Goal: Task Accomplishment & Management: Use online tool/utility

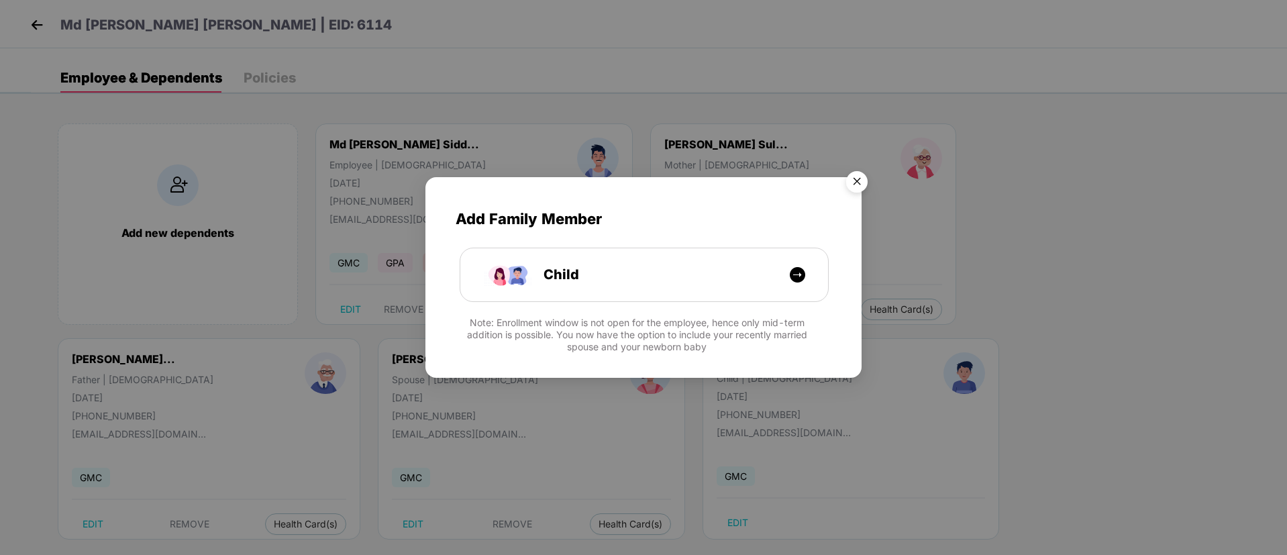
click at [856, 177] on img "Close" at bounding box center [857, 184] width 38 height 38
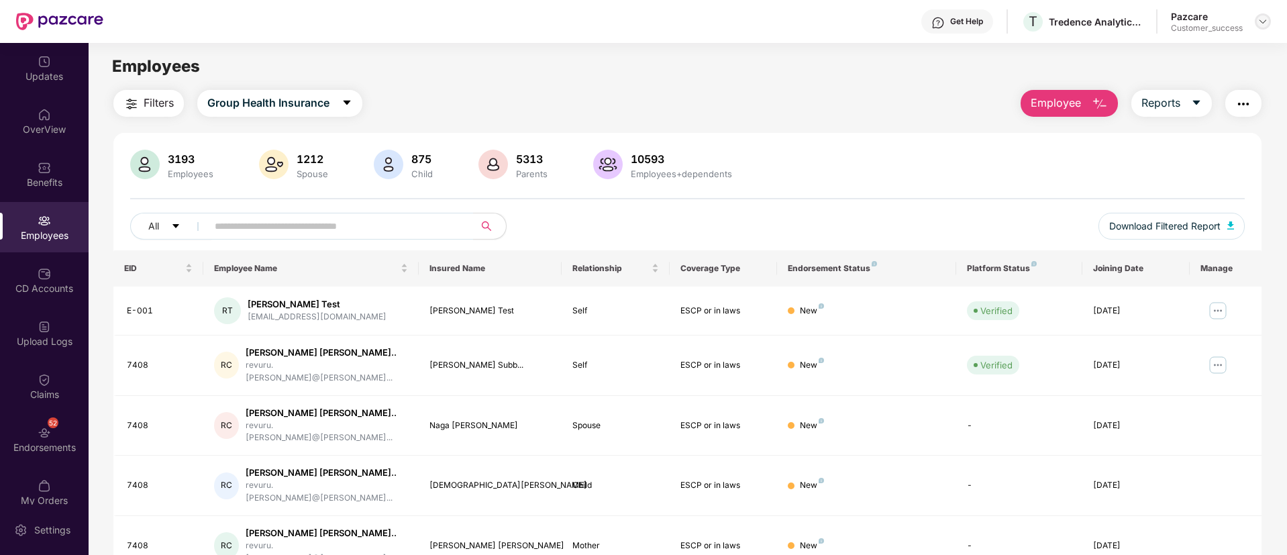
click at [1260, 16] on img at bounding box center [1262, 21] width 11 height 11
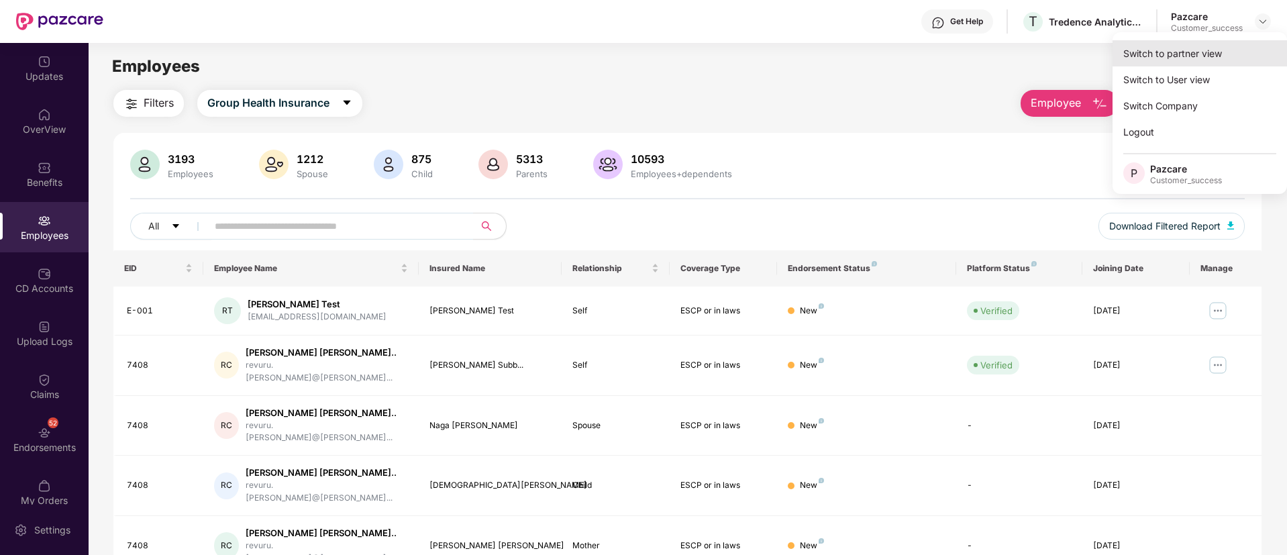
click at [1174, 64] on div "Switch to partner view" at bounding box center [1199, 53] width 174 height 26
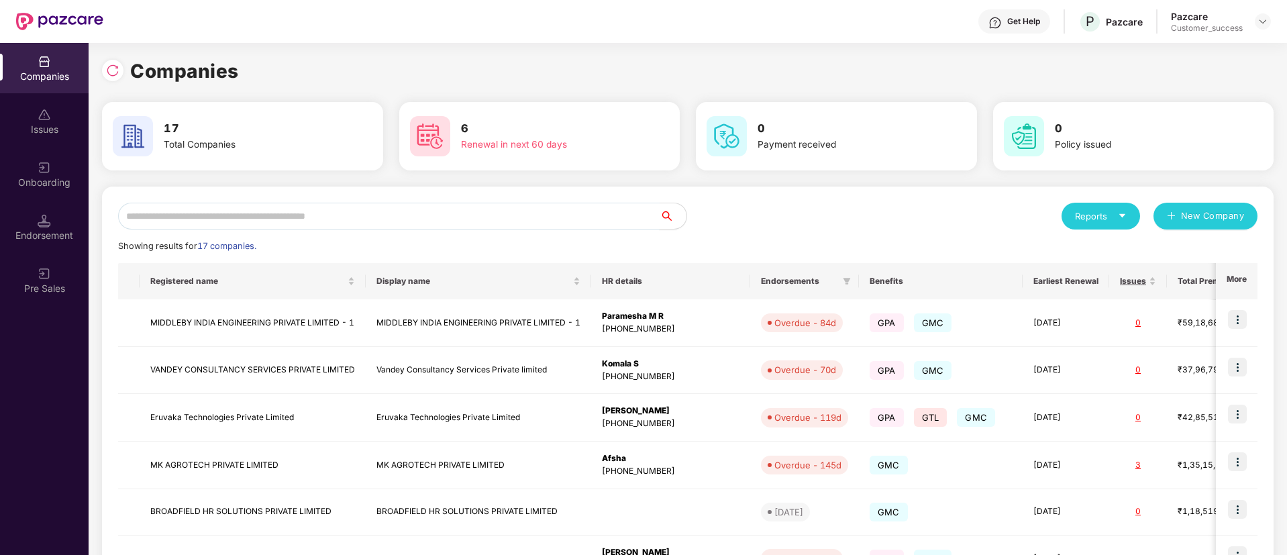
click at [260, 227] on input "text" at bounding box center [388, 216] width 541 height 27
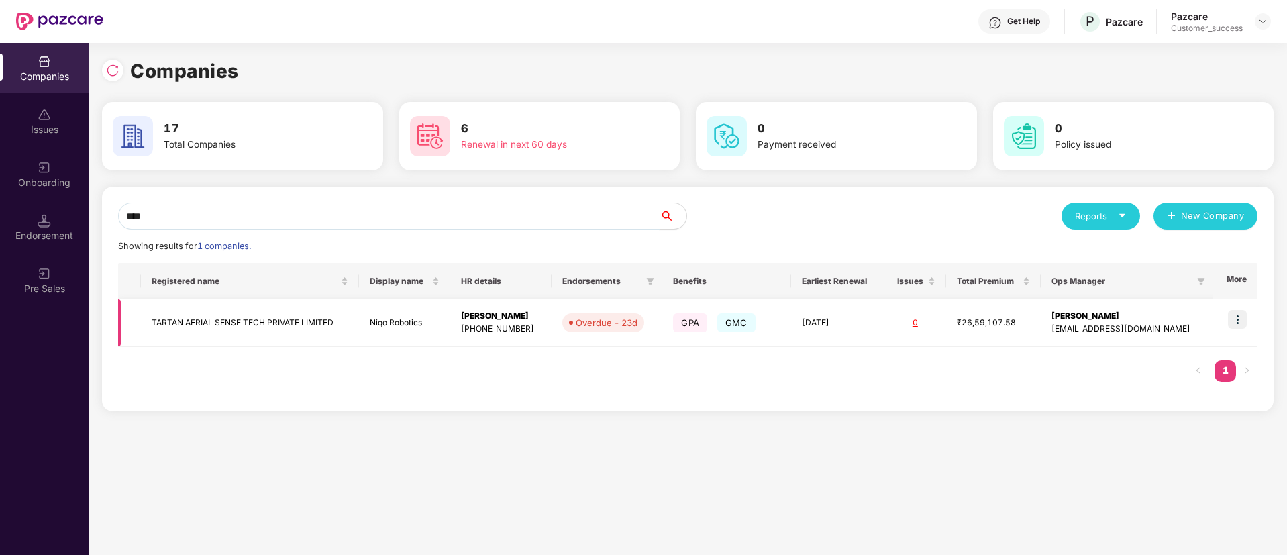
type input "****"
click at [1244, 319] on img at bounding box center [1237, 319] width 19 height 19
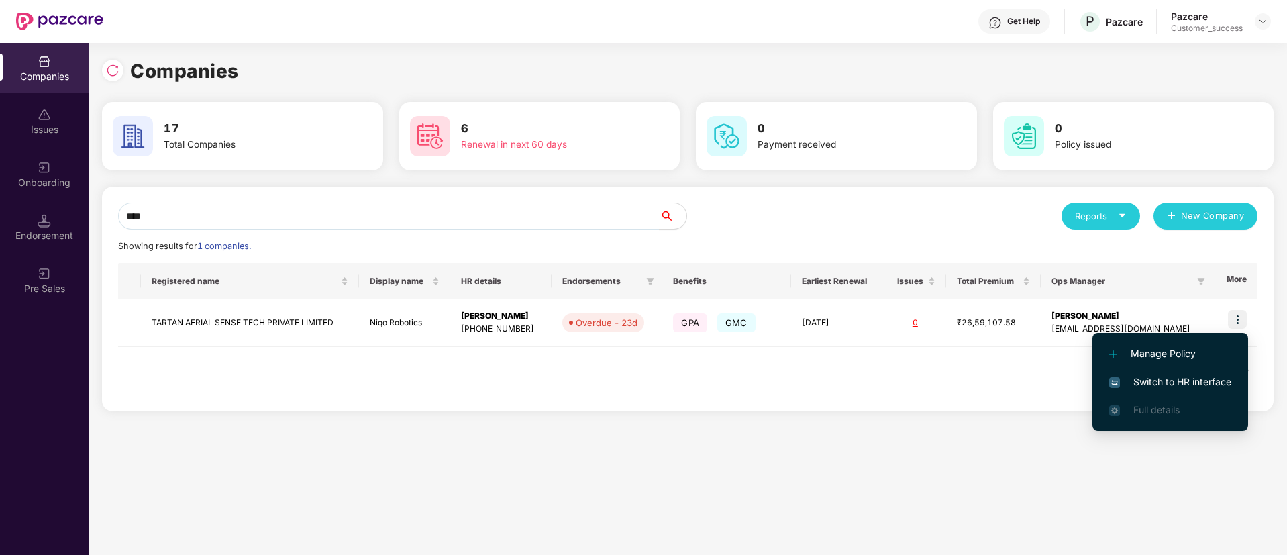
click at [1143, 374] on span "Switch to HR interface" at bounding box center [1170, 381] width 122 height 15
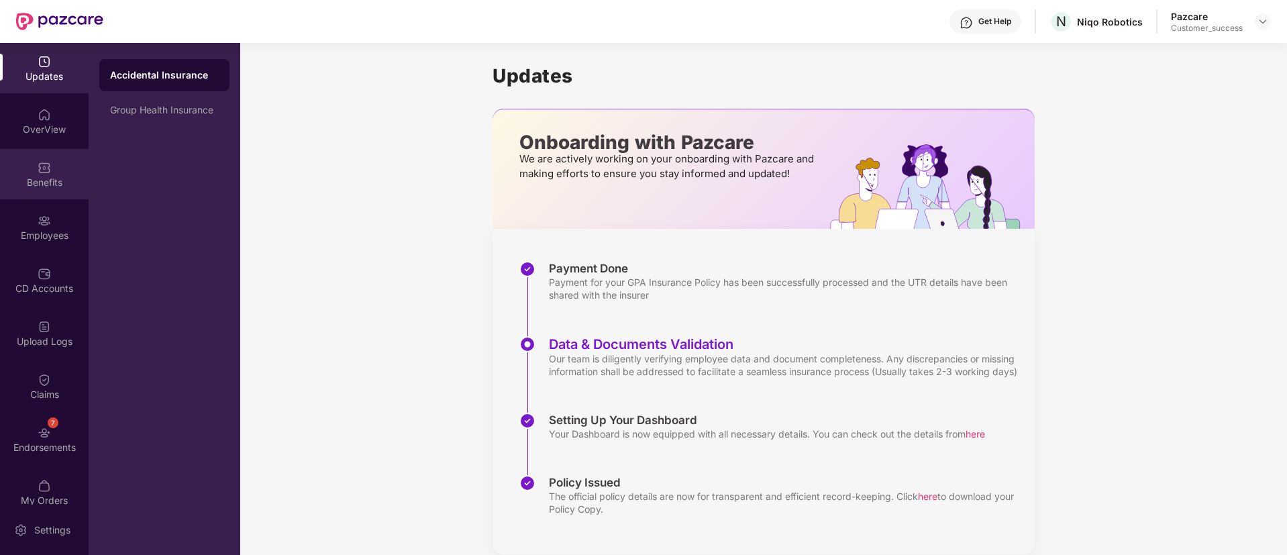
click at [39, 177] on div "Benefits" at bounding box center [44, 182] width 89 height 13
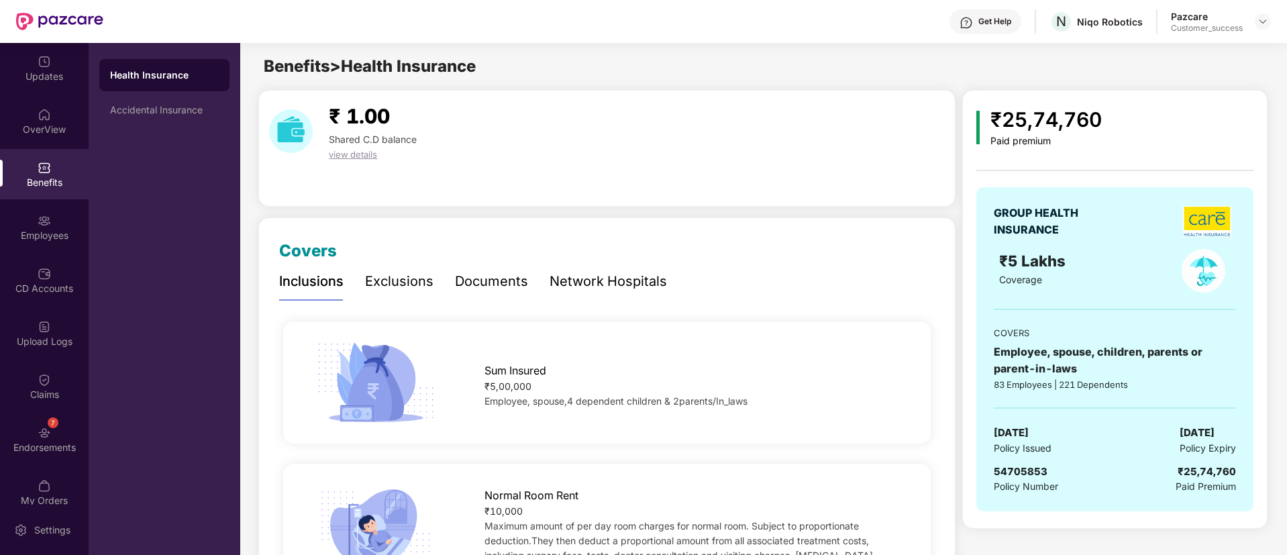
click at [1033, 471] on span "54705853" at bounding box center [1020, 471] width 54 height 13
copy span "54705853"
